Goal: Transaction & Acquisition: Purchase product/service

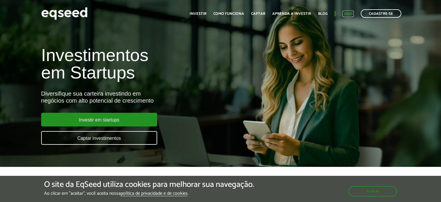
drag, startPoint x: 0, startPoint y: 0, endPoint x: 347, endPoint y: 15, distance: 347.3
click at [347, 15] on link "Login" at bounding box center [348, 14] width 11 height 4
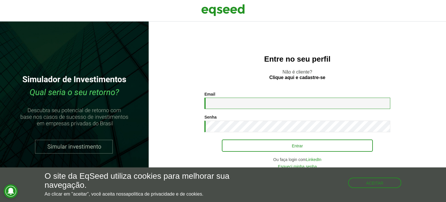
type input "**********"
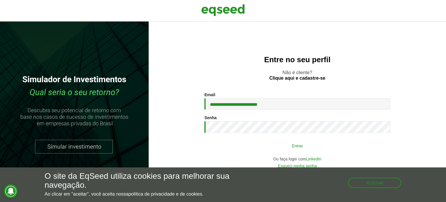
click at [276, 147] on button "Entrar" at bounding box center [297, 145] width 151 height 11
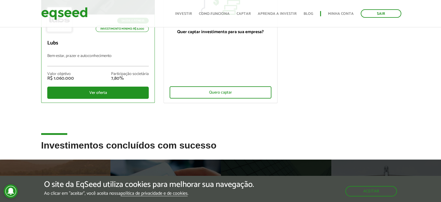
scroll to position [128, 0]
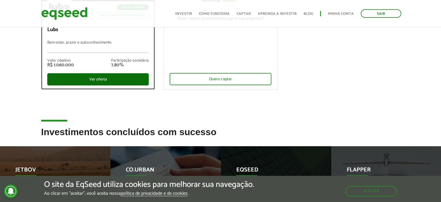
click at [98, 82] on div "Ver oferta" at bounding box center [98, 79] width 102 height 12
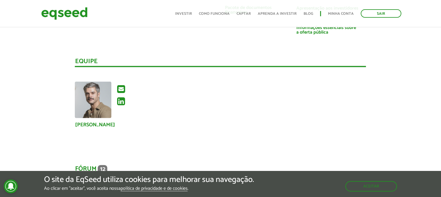
scroll to position [1240, 0]
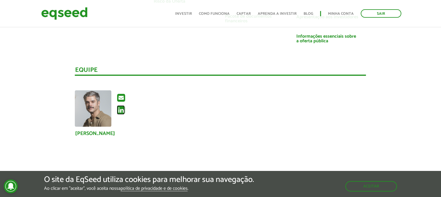
click at [121, 106] on icon at bounding box center [121, 110] width 8 height 9
